Goal: Transaction & Acquisition: Purchase product/service

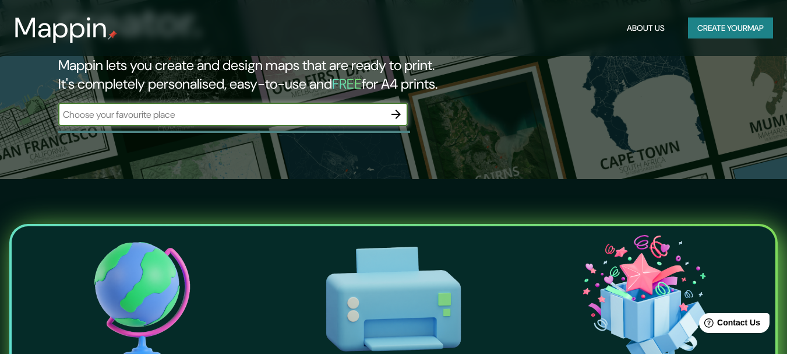
scroll to position [58, 0]
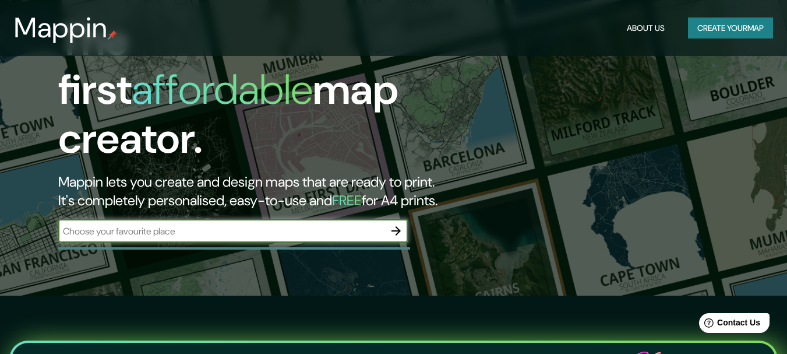
click at [710, 29] on button "Create your map" at bounding box center [730, 28] width 85 height 22
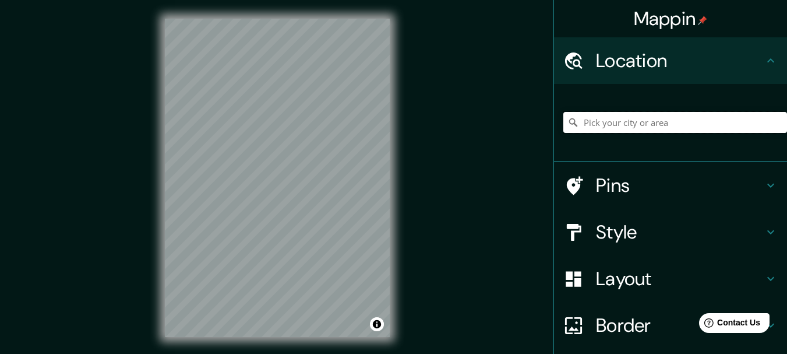
click at [627, 125] on input "Pick your city or area" at bounding box center [675, 122] width 224 height 21
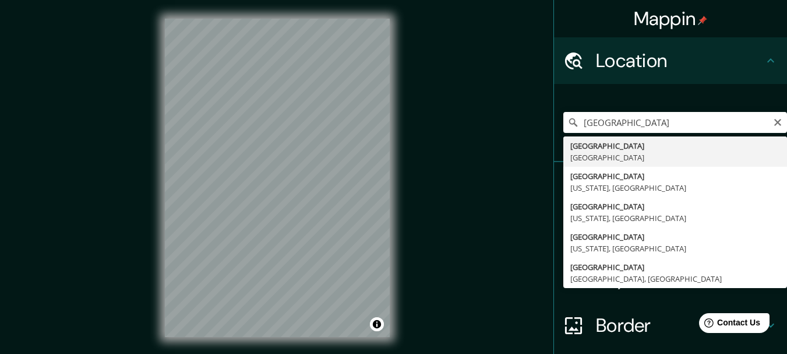
type input "París, Francia"
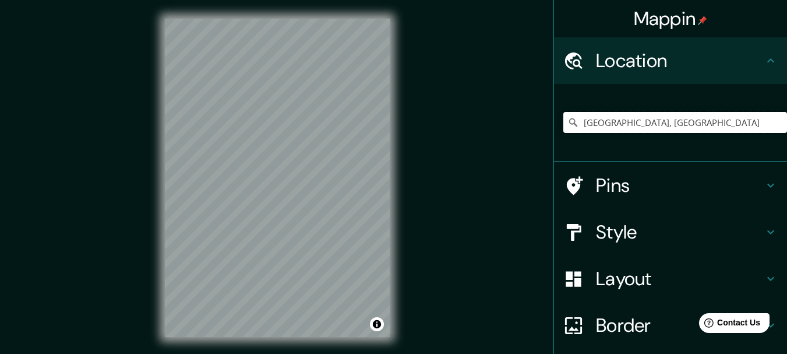
scroll to position [92, 0]
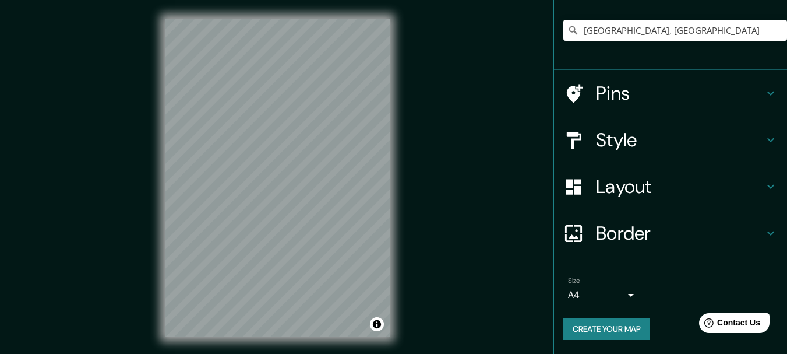
click at [627, 290] on body "Mappin Location París, Francia Pins Style Layout Border Choose a border. Hint :…" at bounding box center [393, 177] width 787 height 354
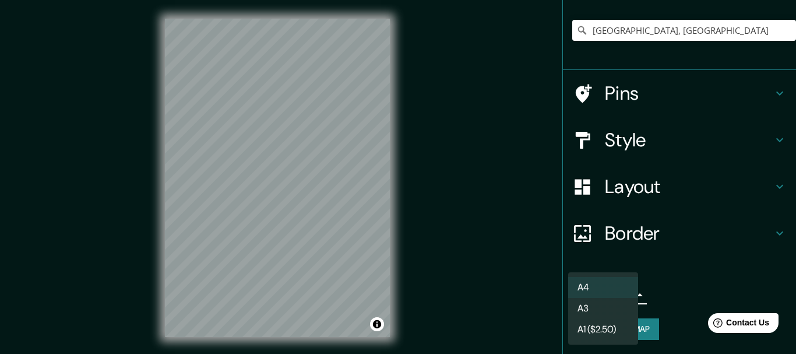
click at [592, 305] on li "A3" at bounding box center [603, 308] width 70 height 21
type input "a4"
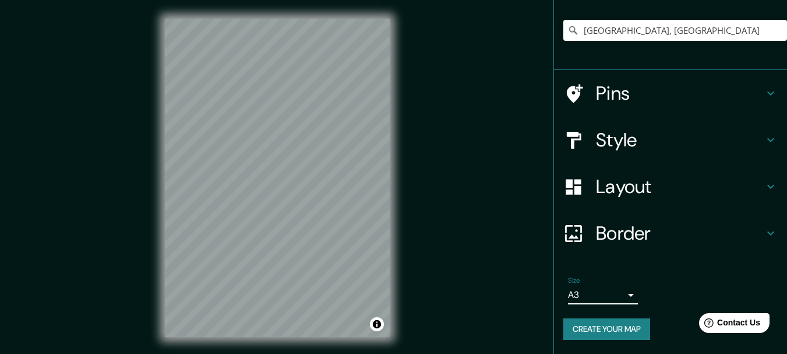
click at [654, 140] on h4 "Style" at bounding box center [680, 139] width 168 height 23
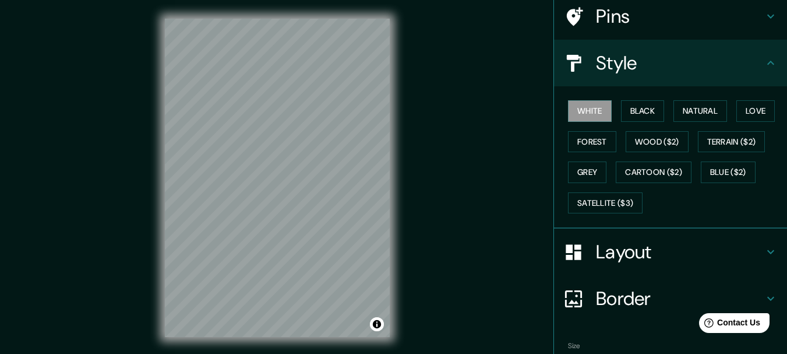
scroll to position [157, 0]
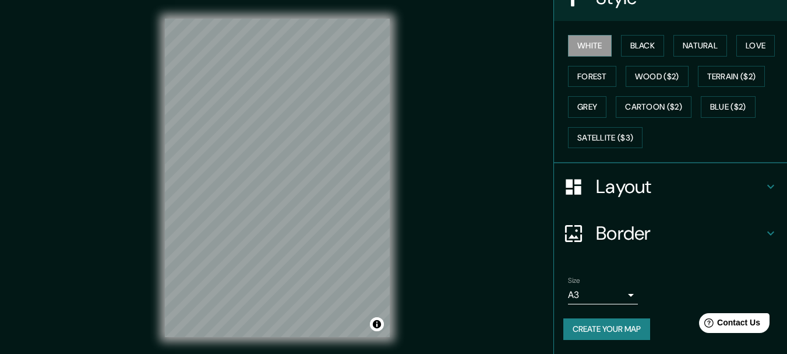
click at [764, 182] on icon at bounding box center [771, 186] width 14 height 14
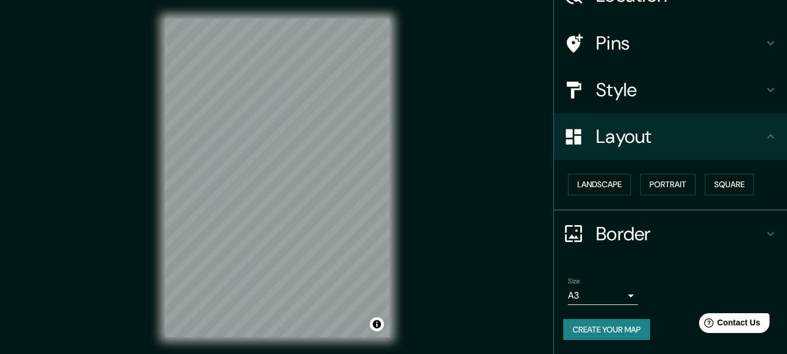
scroll to position [65, 0]
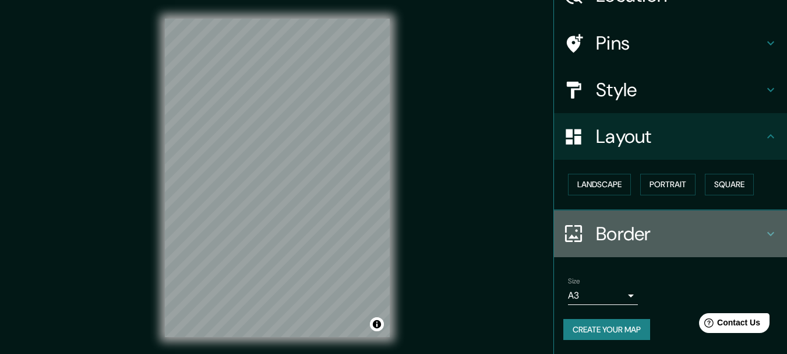
click at [764, 227] on icon at bounding box center [771, 234] width 14 height 14
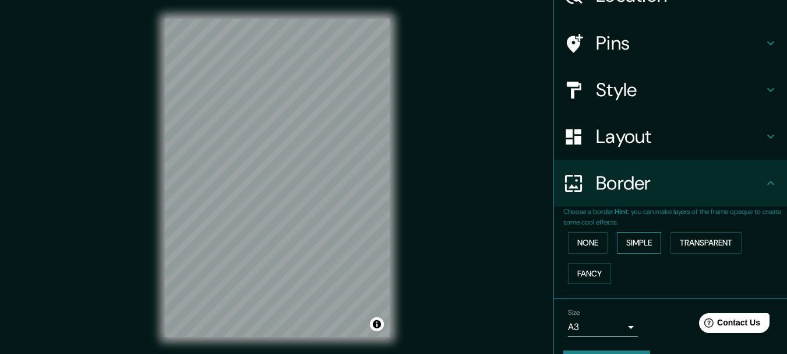
scroll to position [7, 0]
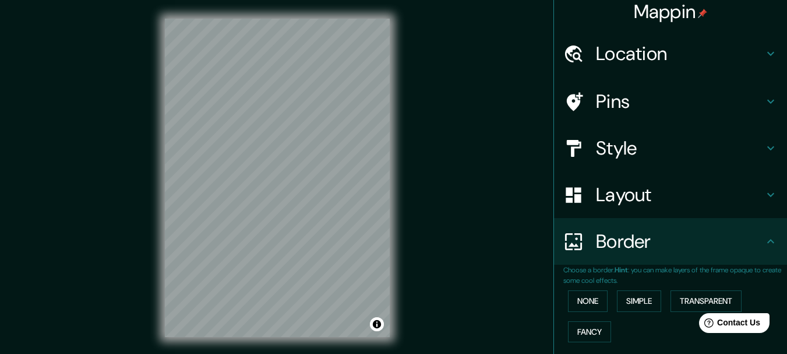
click at [742, 191] on h4 "Layout" at bounding box center [680, 194] width 168 height 23
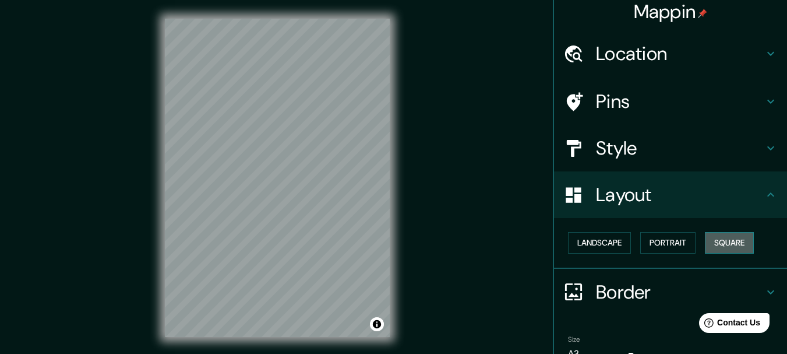
click at [724, 241] on button "Square" at bounding box center [729, 243] width 49 height 22
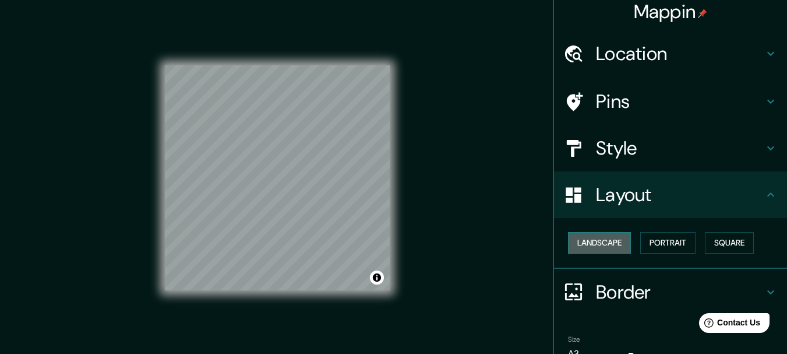
click at [601, 244] on button "Landscape" at bounding box center [599, 243] width 63 height 22
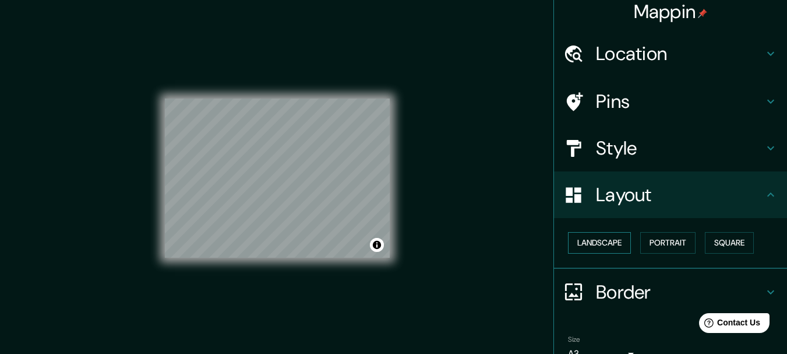
click at [601, 244] on button "Landscape" at bounding box center [599, 243] width 63 height 22
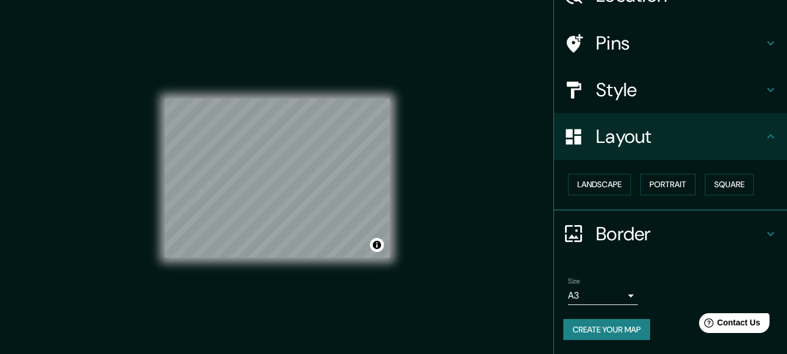
click at [613, 235] on h4 "Border" at bounding box center [680, 233] width 168 height 23
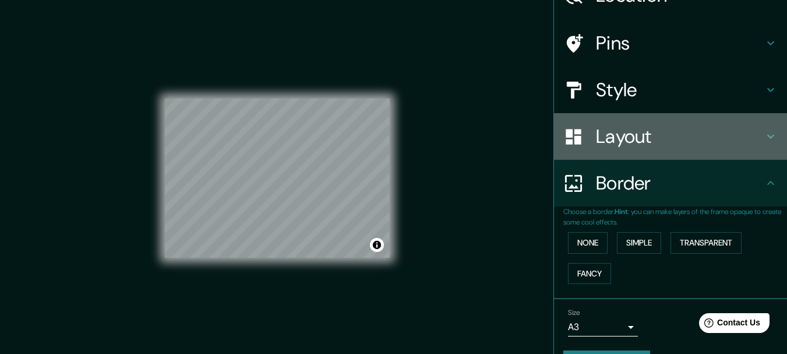
click at [662, 136] on h4 "Layout" at bounding box center [680, 136] width 168 height 23
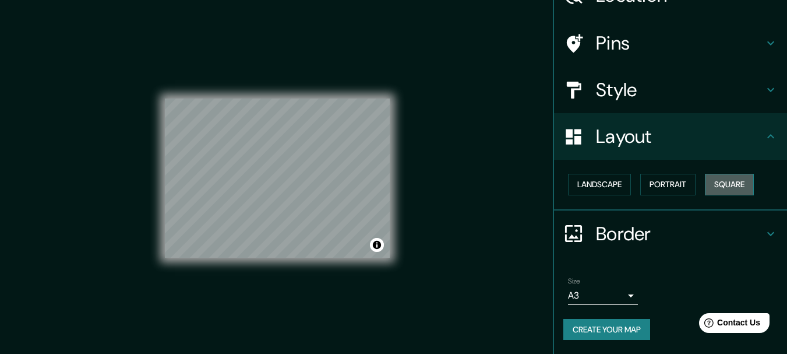
click at [732, 179] on button "Square" at bounding box center [729, 185] width 49 height 22
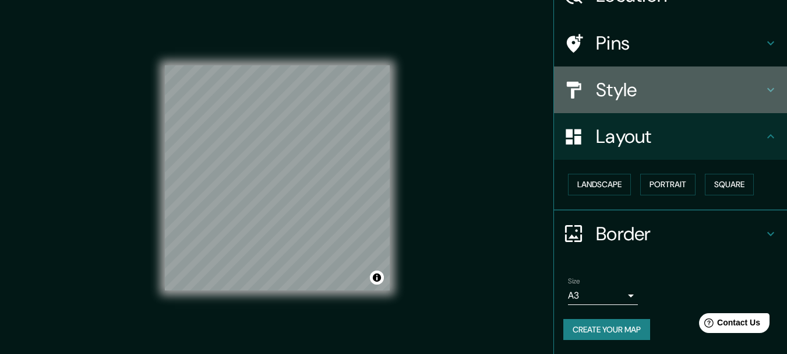
click at [734, 98] on h4 "Style" at bounding box center [680, 89] width 168 height 23
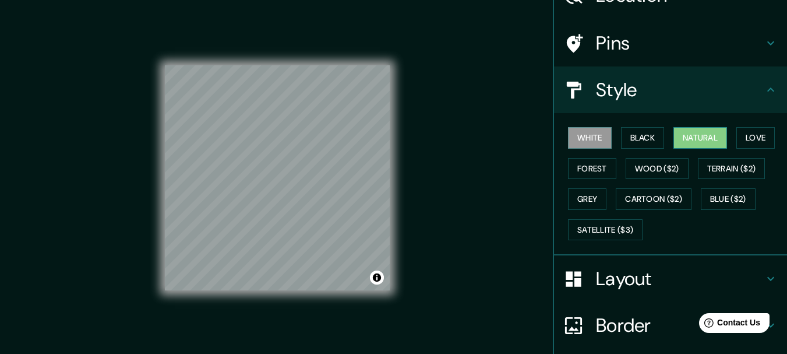
click at [698, 137] on button "Natural" at bounding box center [700, 138] width 54 height 22
click at [737, 136] on button "Love" at bounding box center [755, 138] width 38 height 22
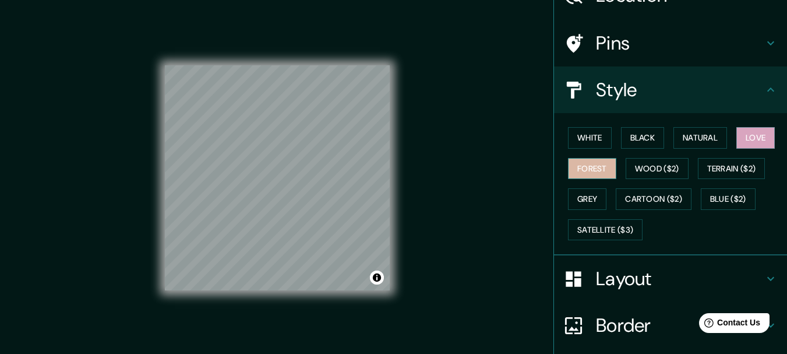
click at [602, 165] on button "Forest" at bounding box center [592, 169] width 48 height 22
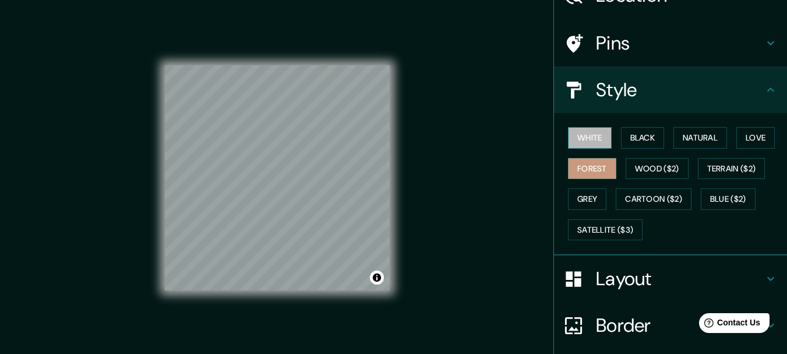
click at [587, 139] on button "White" at bounding box center [590, 138] width 44 height 22
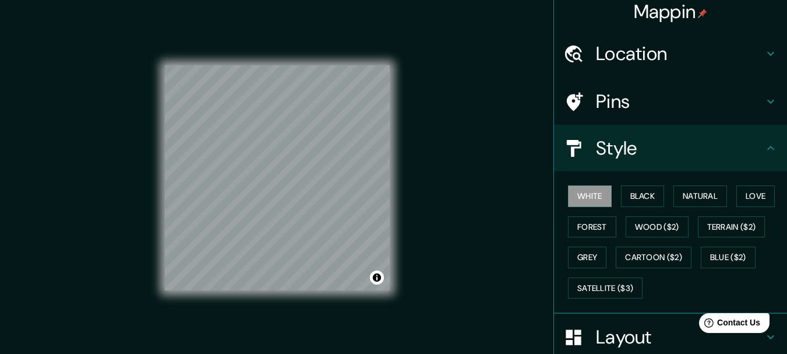
click at [667, 102] on h4 "Pins" at bounding box center [680, 101] width 168 height 23
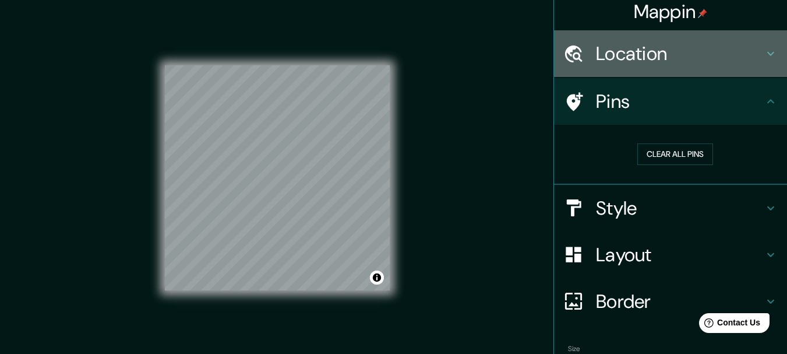
click at [703, 50] on h4 "Location" at bounding box center [680, 53] width 168 height 23
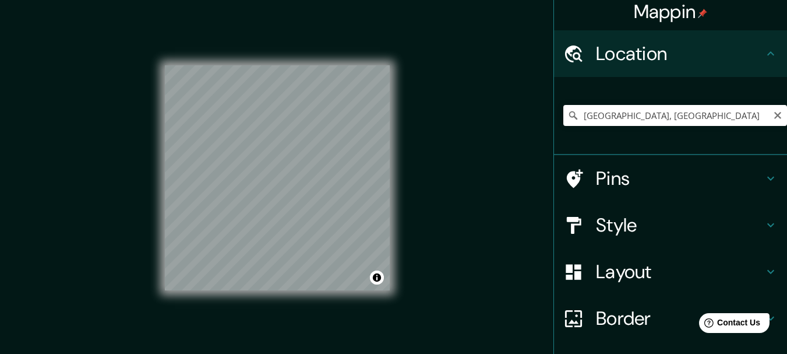
scroll to position [92, 0]
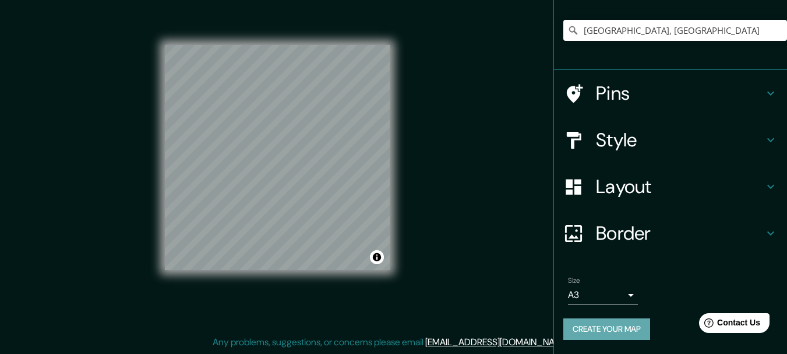
click at [612, 329] on button "Create your map" at bounding box center [606, 329] width 87 height 22
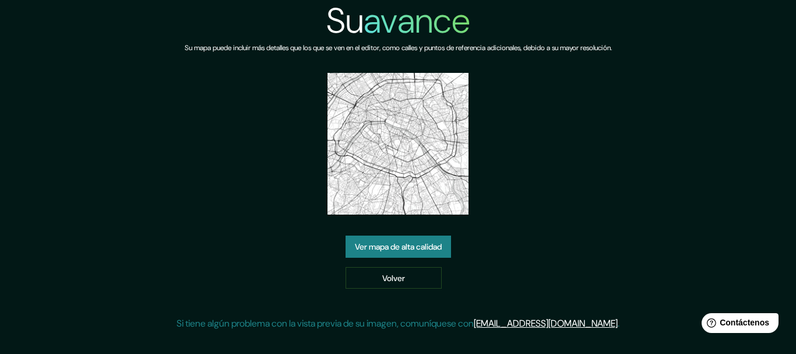
click at [493, 220] on div "Su avance Su mapa puede incluir más detalles que los que se ven en el editor, c…" at bounding box center [398, 170] width 443 height 340
drag, startPoint x: 429, startPoint y: 161, endPoint x: 375, endPoint y: 245, distance: 100.0
click at [375, 245] on font "Ver mapa de alta calidad" at bounding box center [398, 246] width 87 height 10
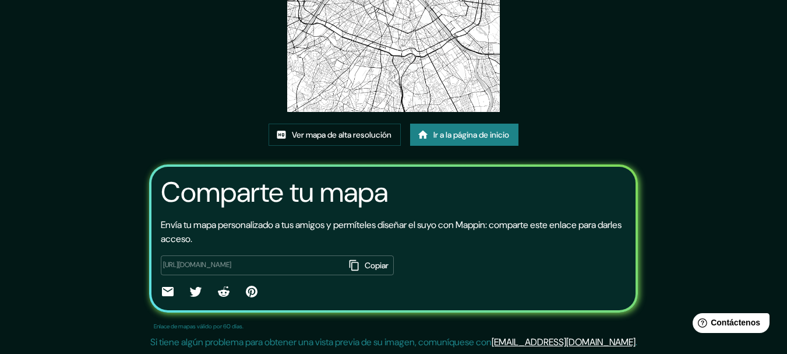
scroll to position [35, 0]
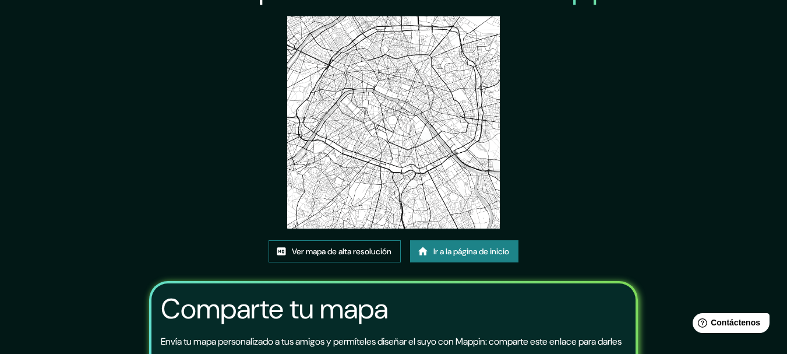
click at [365, 253] on font "Ver mapa de alta resolución" at bounding box center [342, 251] width 100 height 10
